Goal: Task Accomplishment & Management: Complete application form

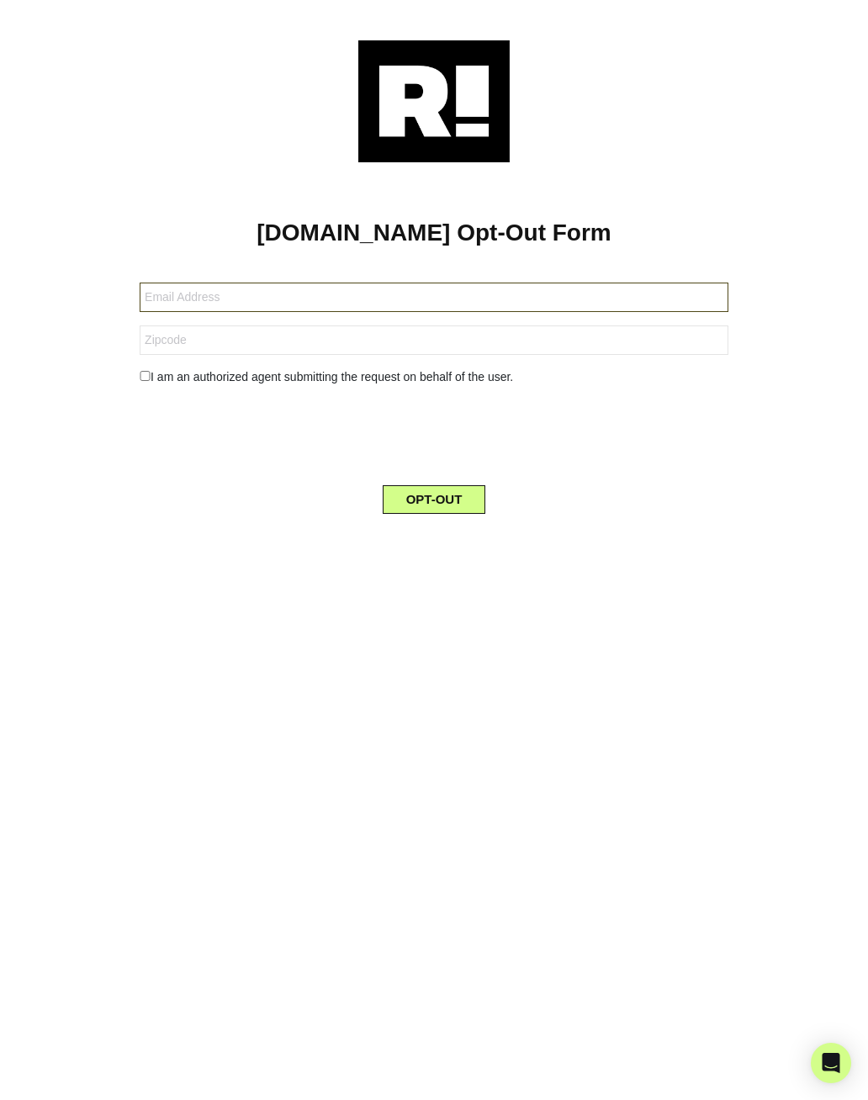
click at [199, 290] on input "text" at bounding box center [434, 297] width 589 height 29
type input "[EMAIL_ADDRESS][DOMAIN_NAME]"
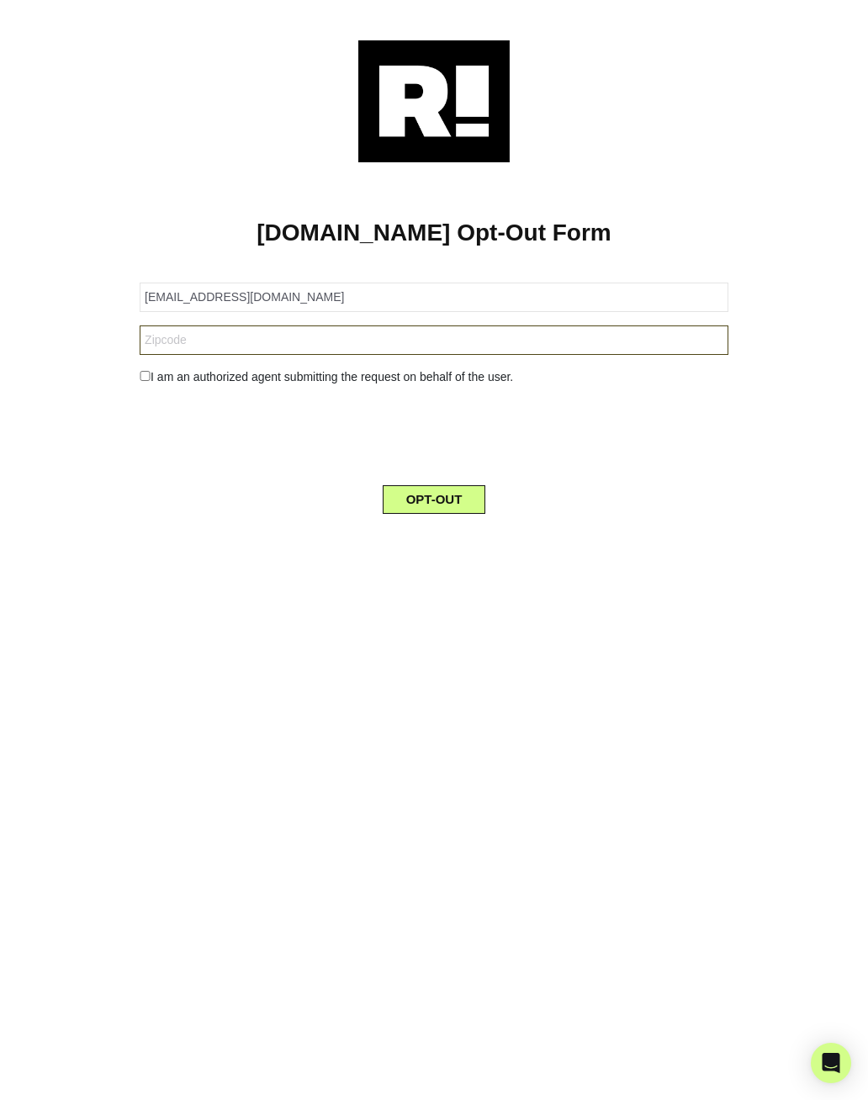
click at [179, 346] on input "text" at bounding box center [434, 339] width 589 height 29
type input "O"
type input "98502"
click at [151, 375] on input "checkbox" at bounding box center [145, 376] width 11 height 10
checkbox input "true"
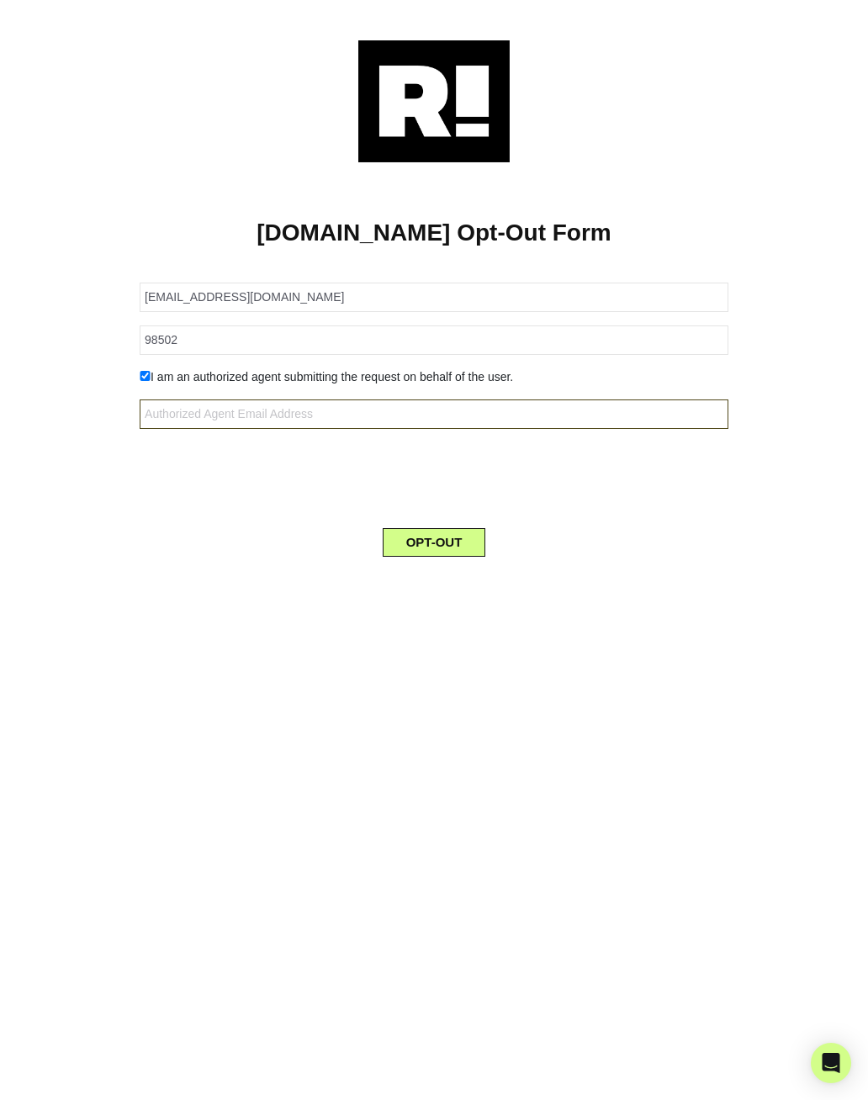
click at [195, 416] on input "text" at bounding box center [434, 413] width 589 height 29
type input "[EMAIL_ADDRESS][DOMAIN_NAME]"
click at [434, 553] on button "OPT-OUT" at bounding box center [434, 542] width 103 height 29
